Goal: Information Seeking & Learning: Learn about a topic

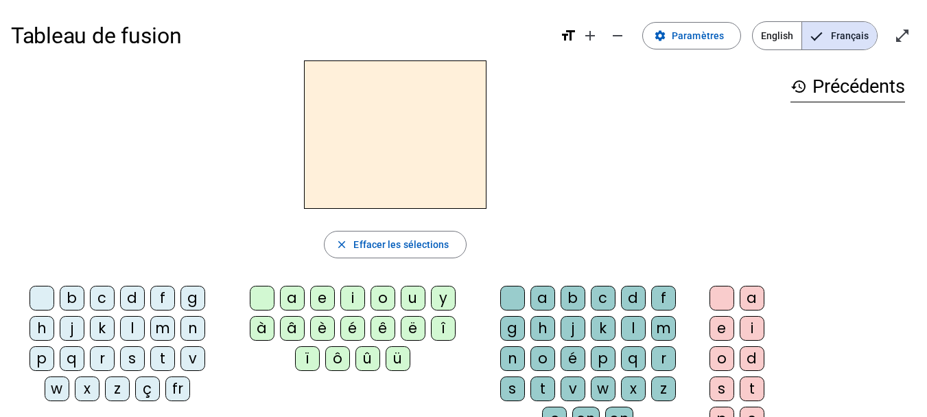
click at [162, 330] on div "m" at bounding box center [162, 328] width 25 height 25
click at [285, 300] on div "a" at bounding box center [292, 297] width 25 height 25
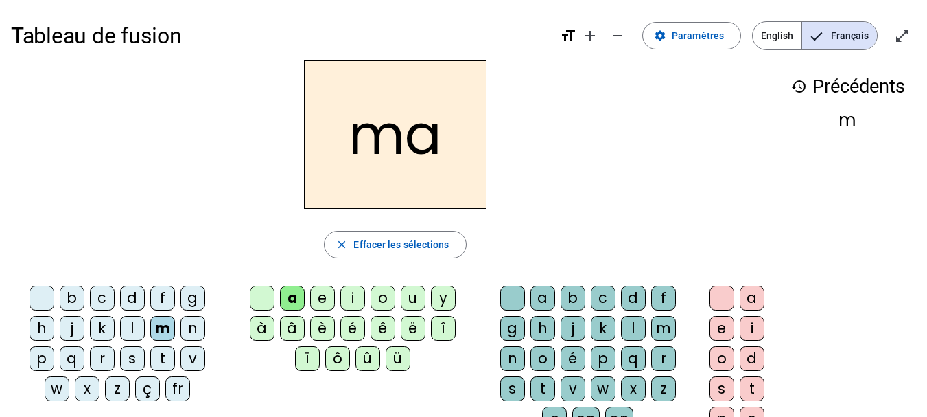
click at [133, 332] on div "l" at bounding box center [132, 328] width 25 height 25
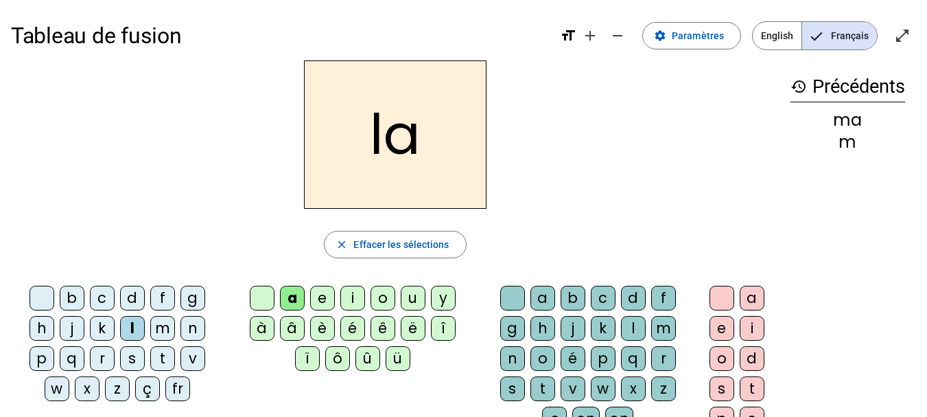
click at [329, 298] on div "e" at bounding box center [322, 297] width 25 height 25
click at [135, 292] on div "d" at bounding box center [132, 297] width 25 height 25
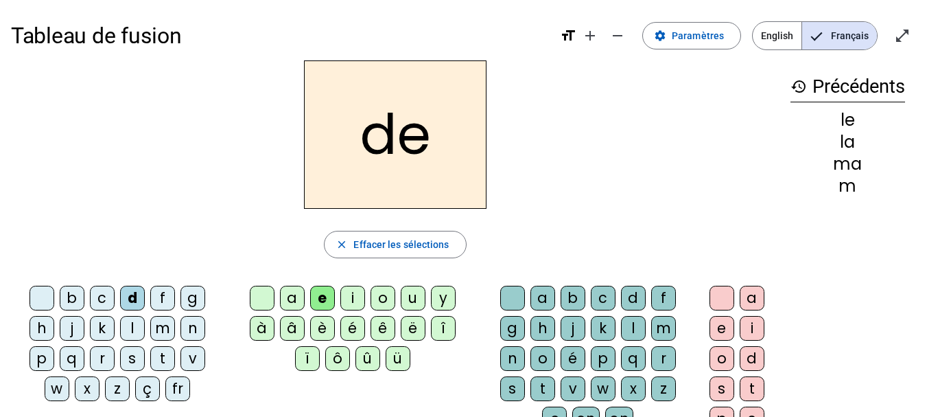
click at [410, 301] on div "u" at bounding box center [413, 297] width 25 height 25
drag, startPoint x: 166, startPoint y: 360, endPoint x: 249, endPoint y: 377, distance: 84.8
click at [249, 377] on div "a e i o u y à â è é ê ë î ï ô û ü" at bounding box center [355, 331] width 252 height 102
click at [159, 359] on div "t" at bounding box center [162, 358] width 25 height 25
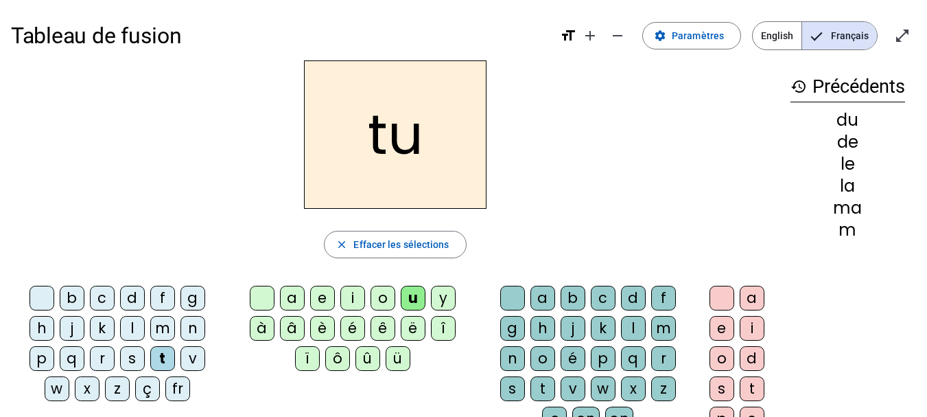
click at [289, 300] on div "a" at bounding box center [292, 297] width 25 height 25
click at [321, 301] on div "e" at bounding box center [322, 297] width 25 height 25
click at [169, 333] on div "m" at bounding box center [162, 328] width 25 height 25
